Goal: Use online tool/utility: Use online tool/utility

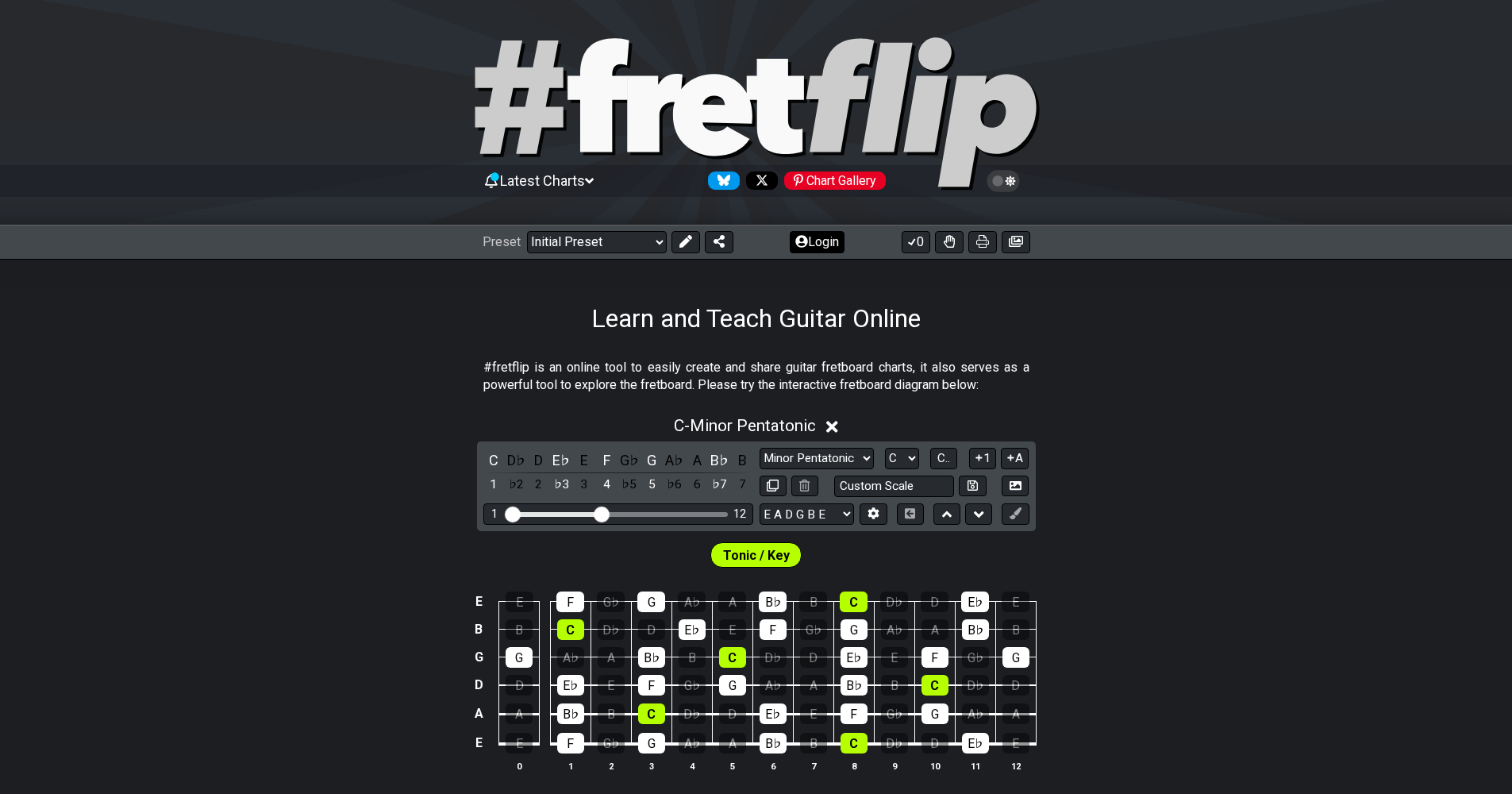
click at [817, 246] on button "Login" at bounding box center [816, 242] width 54 height 22
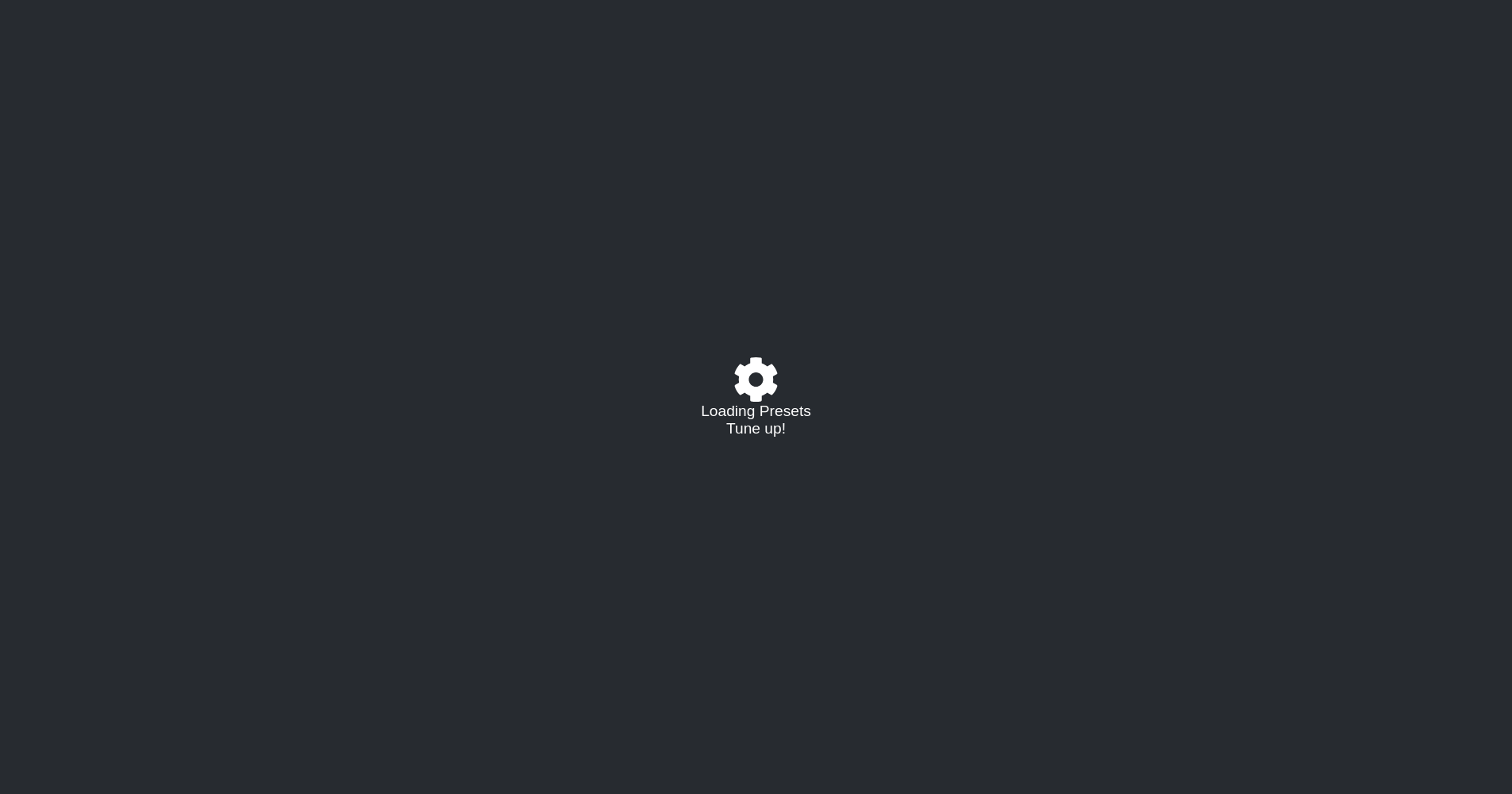
select select "C"
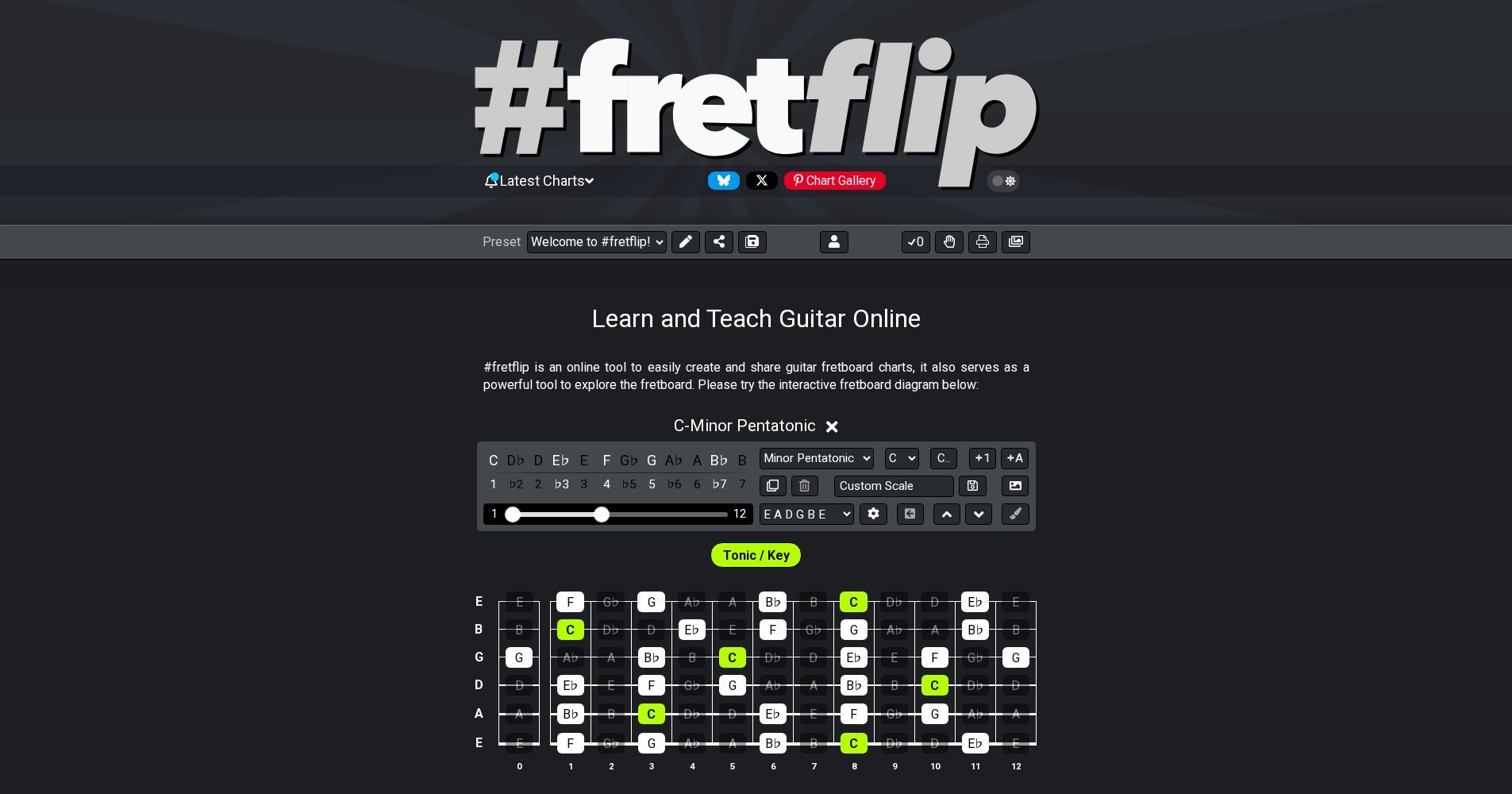
click at [638, 515] on div "Visible fret range" at bounding box center [618, 515] width 219 height 5
drag, startPoint x: 617, startPoint y: 512, endPoint x: 658, endPoint y: 513, distance: 41.0
click at [658, 512] on input "Visible fret range" at bounding box center [618, 512] width 226 height 0
